Goal: Entertainment & Leisure: Consume media (video, audio)

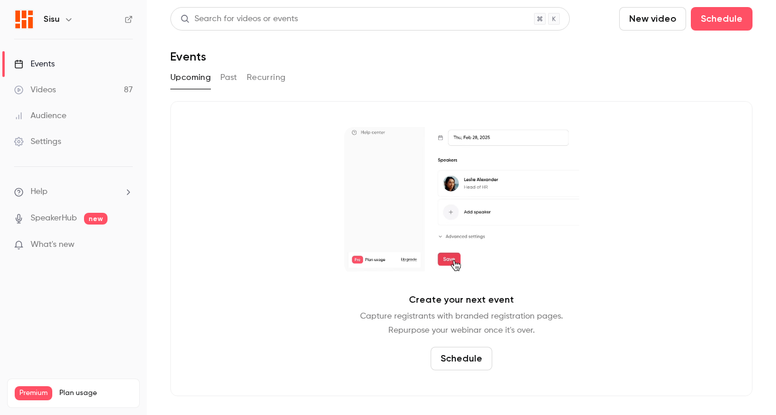
click at [49, 86] on div "Videos" at bounding box center [35, 90] width 42 height 12
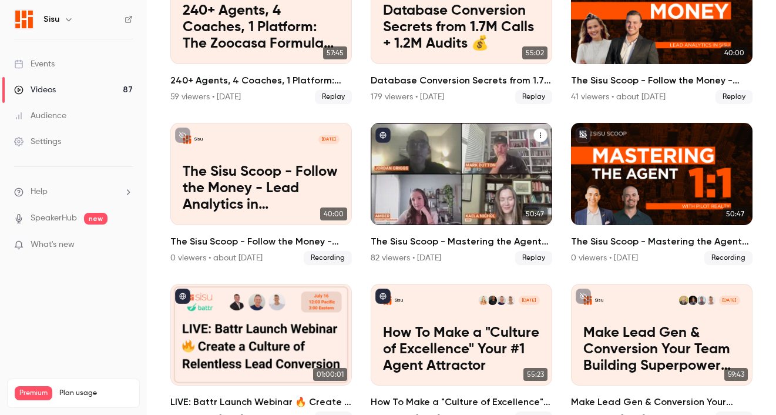
scroll to position [140, 0]
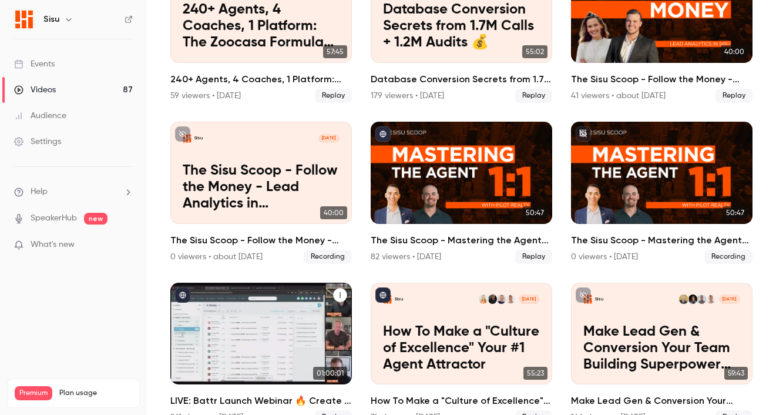
click at [228, 347] on div "LIVE: Battr Launch Webinar 🔥 Create a Culture of Relentless Lead Conversion" at bounding box center [260, 333] width 181 height 102
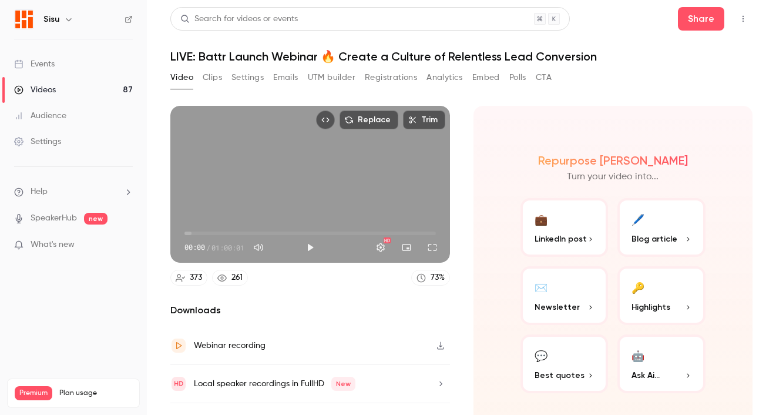
click at [741, 19] on icon "Top Bar Actions" at bounding box center [742, 19] width 9 height 8
